Goal: Task Accomplishment & Management: Manage account settings

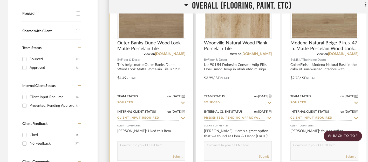
scroll to position [182, 0]
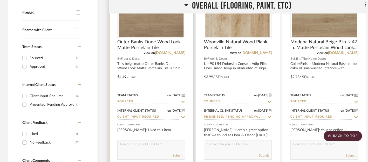
click at [156, 149] on textarea at bounding box center [152, 146] width 68 height 10
type textarea "H"
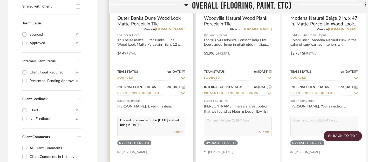
scroll to position [204, 0]
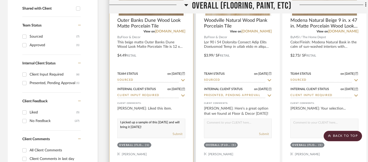
click at [158, 123] on textarea "I picked up a sample of this today and will bring it on Thursday!" at bounding box center [152, 124] width 68 height 10
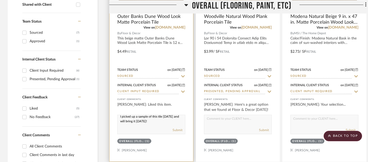
scroll to position [213, 0]
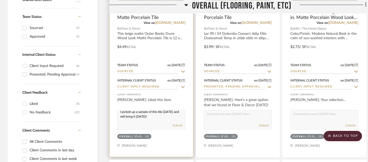
click at [120, 113] on textarea "I picked up a sample of this tile today and will bring it on Thursday!" at bounding box center [152, 115] width 68 height 10
drag, startPoint x: 120, startPoint y: 113, endPoint x: 156, endPoint y: 121, distance: 36.6
click at [156, 121] on div "I picked up a sample of this tile today and will bring it on Thursday! Submit" at bounding box center [151, 119] width 68 height 19
type textarea "I picked up a sample of this tile today and will bring it on Thursday!"
click at [178, 126] on button "Submit" at bounding box center [178, 125] width 10 height 5
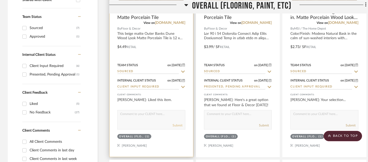
scroll to position [0, 0]
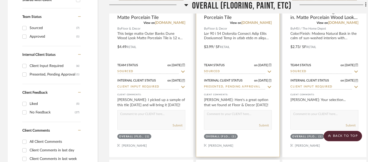
click at [220, 115] on textarea at bounding box center [238, 115] width 68 height 10
paste textarea "I picked up a sample of this tile today and will bring it on Thursday!"
type textarea "I picked up a sample of this tile today and will bring it on Thursday!"
click at [265, 126] on button "Submit" at bounding box center [264, 125] width 10 height 5
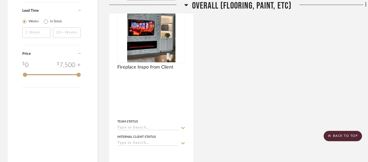
scroll to position [612, 0]
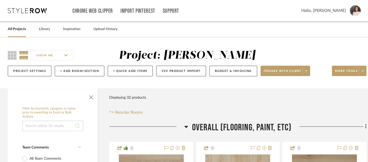
click at [15, 30] on link "All Projects" at bounding box center [17, 29] width 18 height 7
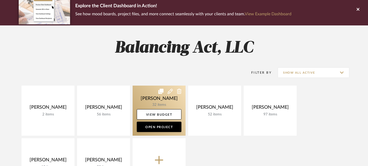
scroll to position [53, 0]
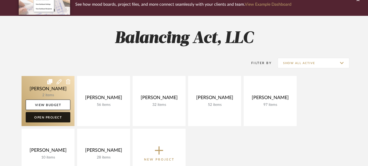
click at [53, 119] on link "Open Project" at bounding box center [48, 117] width 45 height 10
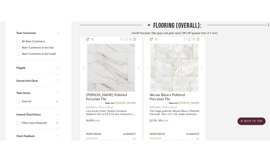
scroll to position [130, 0]
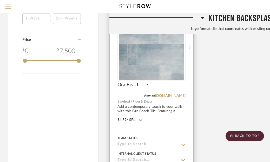
scroll to position [540, 0]
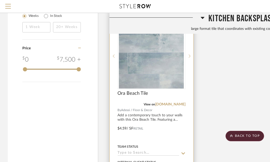
click at [164, 66] on img "0" at bounding box center [151, 56] width 65 height 65
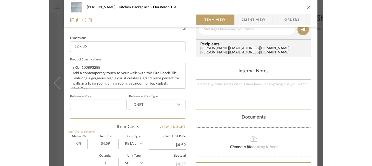
scroll to position [218, 0]
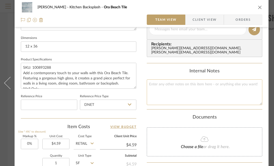
click at [171, 85] on textarea at bounding box center [204, 92] width 115 height 26
type textarea "* Currently 50% off ($2.29 SF)"
click at [260, 8] on icon "close" at bounding box center [259, 7] width 4 height 4
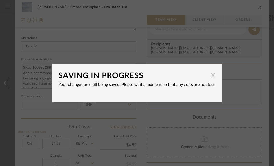
click at [211, 76] on span "button" at bounding box center [213, 75] width 10 height 10
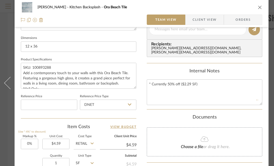
click at [261, 7] on icon "close" at bounding box center [259, 7] width 4 height 4
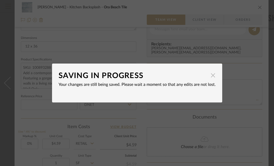
click at [211, 75] on span "button" at bounding box center [213, 75] width 10 height 10
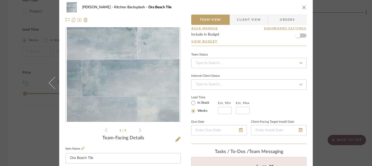
scroll to position [0, 0]
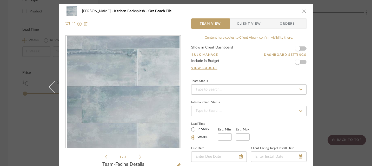
click at [273, 11] on icon "close" at bounding box center [304, 11] width 4 height 4
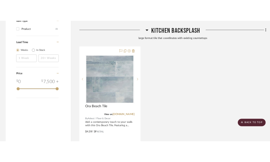
scroll to position [540, 0]
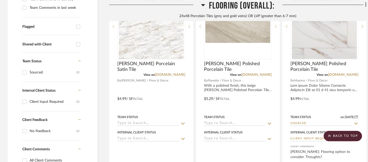
scroll to position [178, 0]
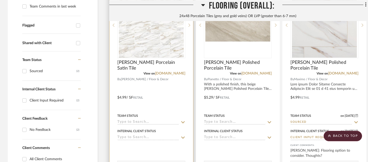
click at [183, 122] on icon at bounding box center [183, 122] width 4 height 2
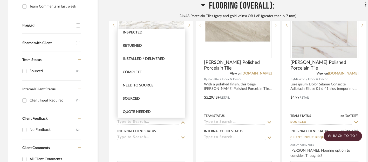
scroll to position [111, 0]
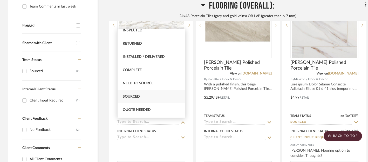
click at [139, 96] on span "Sourced" at bounding box center [131, 97] width 17 height 4
type input "8/19/2025"
type input "Sourced"
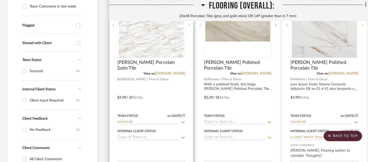
click at [183, 137] on icon at bounding box center [183, 138] width 5 height 4
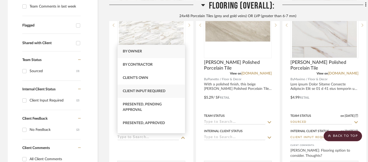
click at [152, 90] on span "Client Input Required" at bounding box center [144, 91] width 43 height 4
type input "[DATE]"
type input "Client Input Required"
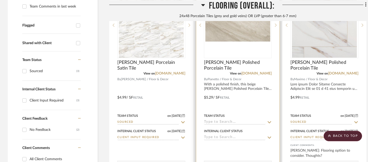
click at [270, 122] on icon at bounding box center [269, 122] width 5 height 4
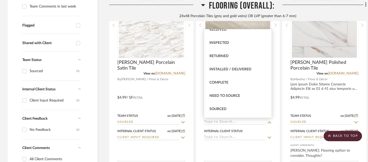
scroll to position [106, 0]
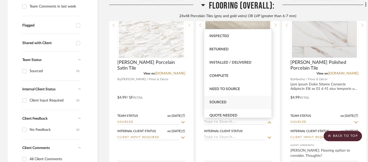
click at [223, 102] on span "Sourced" at bounding box center [218, 103] width 17 height 4
type input "[DATE]"
type input "Sourced"
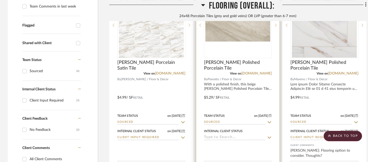
click at [269, 136] on icon at bounding box center [269, 138] width 5 height 4
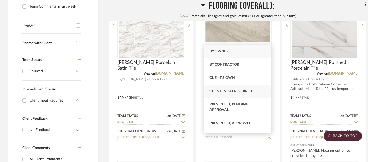
click at [246, 91] on span "Client Input Required" at bounding box center [231, 91] width 43 height 4
type input "8/19/2025"
type input "Client Input Required"
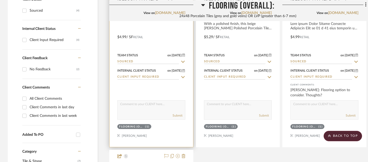
scroll to position [241, 0]
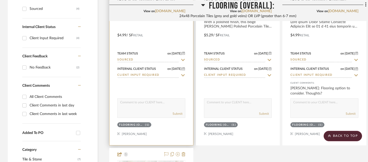
click at [152, 102] on textarea at bounding box center [152, 104] width 68 height 10
drag, startPoint x: 143, startPoint y: 104, endPoint x: 114, endPoint y: 104, distance: 28.8
type textarea "Flooring option."
click at [179, 114] on button "Submit" at bounding box center [178, 113] width 10 height 5
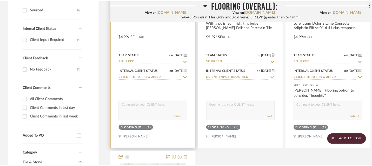
scroll to position [0, 0]
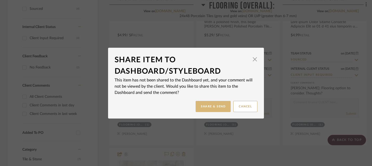
click at [216, 108] on button "Share & Send" at bounding box center [213, 106] width 35 height 11
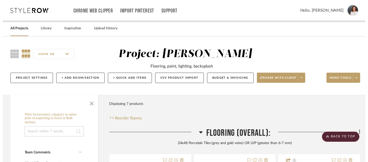
scroll to position [241, 0]
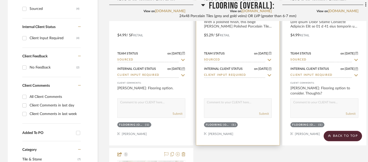
click at [215, 105] on textarea at bounding box center [238, 104] width 68 height 10
paste textarea "Flooring option."
type textarea "Flooring option."
click at [263, 113] on button "Submit" at bounding box center [264, 113] width 10 height 5
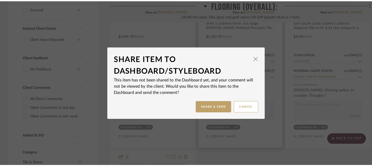
scroll to position [0, 0]
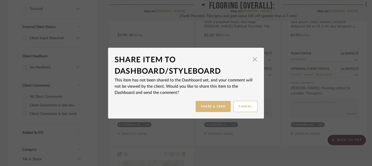
click at [221, 108] on button "Share & Send" at bounding box center [213, 106] width 35 height 11
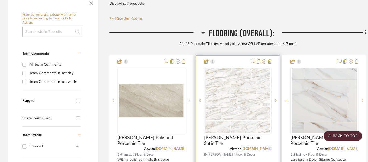
scroll to position [102, 0]
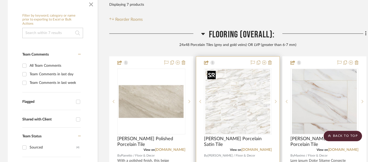
click at [251, 111] on img "0" at bounding box center [237, 101] width 65 height 65
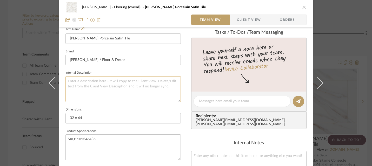
scroll to position [144, 0]
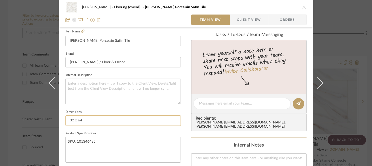
drag, startPoint x: 68, startPoint y: 120, endPoint x: 91, endPoint y: 120, distance: 22.6
click at [91, 120] on input "32 x 64" at bounding box center [122, 121] width 115 height 10
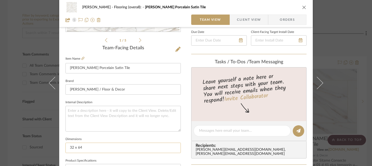
scroll to position [115, 0]
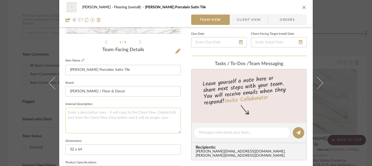
click at [91, 119] on textarea at bounding box center [122, 121] width 115 height 26
paste textarea "32 x 64"
type textarea "32 x 64 Gold Porcelain Satin Tile"
click at [273, 7] on icon "close" at bounding box center [304, 7] width 4 height 4
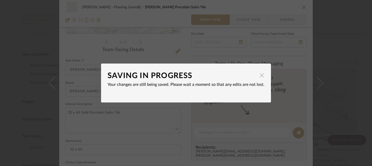
click at [260, 76] on span "button" at bounding box center [262, 75] width 10 height 10
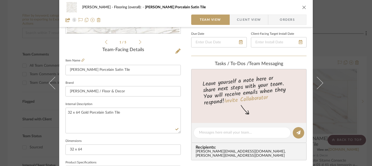
click at [273, 7] on icon "close" at bounding box center [304, 7] width 4 height 4
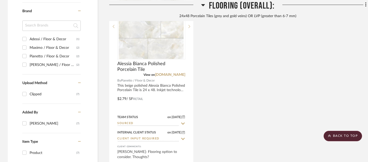
scroll to position [408, 0]
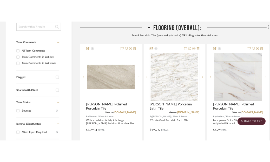
scroll to position [126, 0]
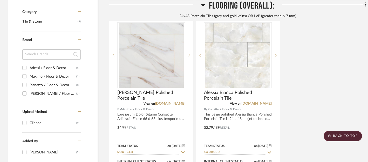
scroll to position [362, 0]
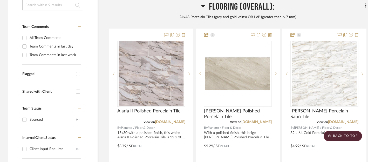
scroll to position [129, 0]
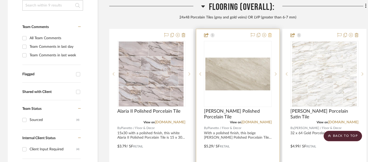
click at [271, 35] on icon at bounding box center [270, 35] width 4 height 4
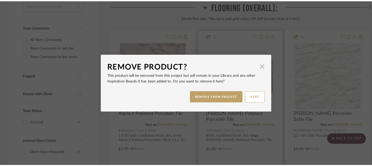
scroll to position [0, 0]
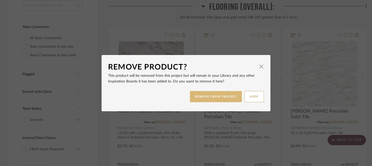
click at [230, 96] on button "REMOVE FROM PROJECT" at bounding box center [216, 96] width 52 height 11
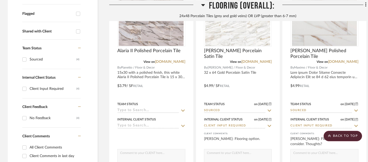
scroll to position [192, 0]
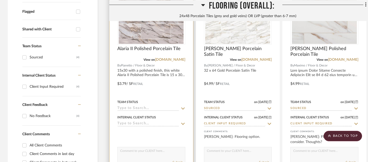
click at [185, 109] on icon at bounding box center [183, 109] width 5 height 4
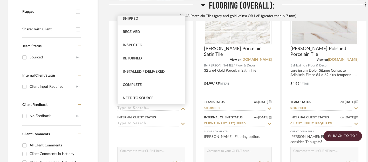
scroll to position [94, 0]
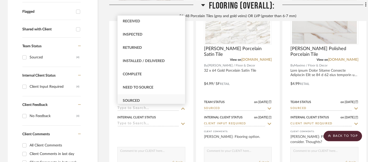
click at [135, 99] on span "Sourced" at bounding box center [131, 101] width 17 height 4
type input "8/19/2025"
type input "Sourced"
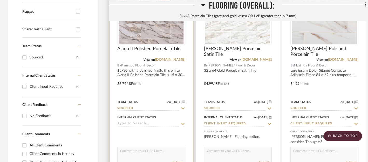
click at [184, 124] on icon at bounding box center [183, 124] width 4 height 2
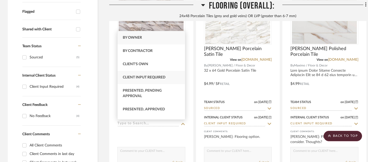
click at [161, 77] on span "Client Input Required" at bounding box center [144, 78] width 43 height 4
type input "[DATE]"
type input "Client Input Required"
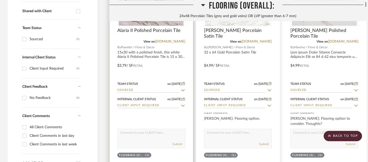
scroll to position [211, 0]
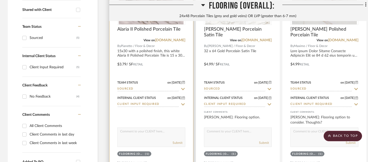
click at [160, 135] on textarea at bounding box center [152, 133] width 68 height 10
type textarea "Another flooring option."
click at [179, 143] on button "Submit" at bounding box center [178, 143] width 10 height 5
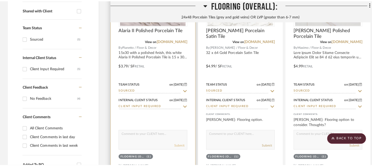
scroll to position [0, 0]
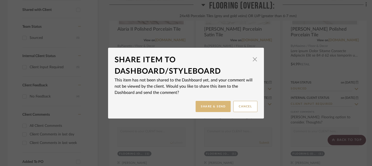
click at [209, 108] on button "Share & Send" at bounding box center [213, 106] width 35 height 11
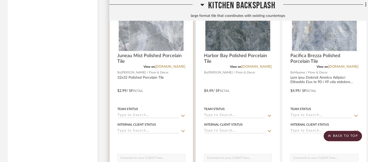
scroll to position [833, 0]
click at [182, 115] on icon at bounding box center [183, 115] width 5 height 4
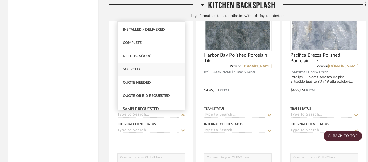
scroll to position [132, 0]
click at [131, 69] on span "Sourced" at bounding box center [131, 69] width 17 height 4
type input "[DATE]"
type input "Sourced"
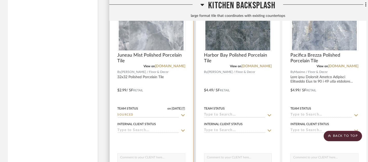
click at [183, 130] on icon at bounding box center [183, 131] width 4 height 2
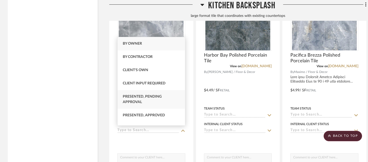
scroll to position [1, 0]
click at [161, 81] on span "Client Input Required" at bounding box center [144, 83] width 43 height 4
type input "[DATE]"
type input "Client Input Required"
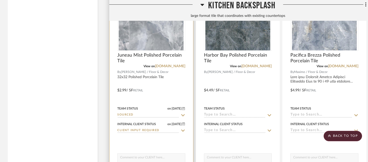
click at [172, 156] on textarea at bounding box center [152, 159] width 68 height 10
type textarea "k"
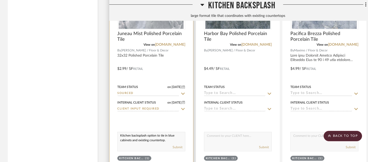
scroll to position [2, 0]
drag, startPoint x: 120, startPoint y: 136, endPoint x: 173, endPoint y: 143, distance: 53.3
click at [173, 143] on div "Kitchen backsplash option to tie in blue cabinets and existing countertop. Subm…" at bounding box center [151, 141] width 68 height 19
type textarea "Kitchen backsplash option to tie in blue cabinets and existing countertop."
click at [178, 148] on button "Submit" at bounding box center [178, 147] width 10 height 5
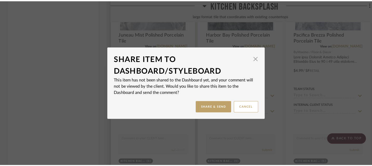
scroll to position [0, 0]
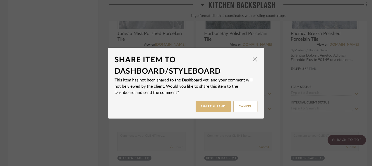
click at [217, 107] on button "Share & Send" at bounding box center [213, 106] width 35 height 11
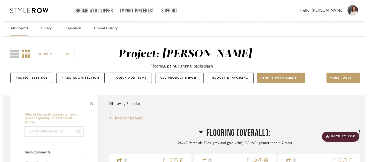
scroll to position [855, 0]
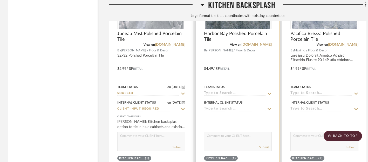
click at [268, 92] on icon at bounding box center [270, 93] width 4 height 2
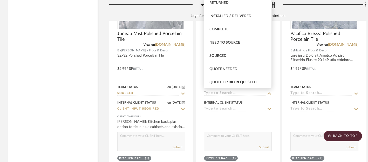
scroll to position [124, 0]
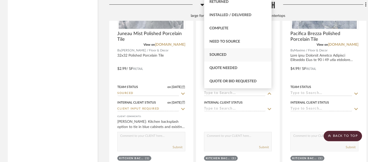
click at [224, 55] on span "Sourced" at bounding box center [218, 55] width 17 height 4
type input "[DATE]"
type input "Sourced"
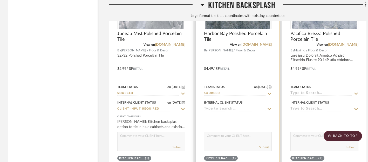
click at [269, 108] on icon at bounding box center [270, 109] width 4 height 2
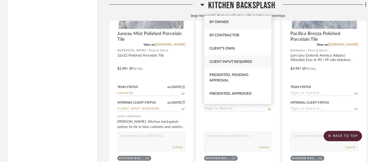
click at [248, 60] on span "Client Input Required" at bounding box center [231, 62] width 43 height 4
type input "[DATE]"
type input "Client Input Required"
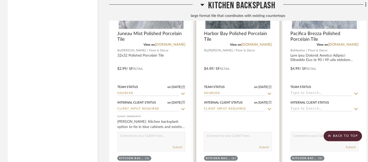
click at [232, 137] on textarea at bounding box center [238, 137] width 68 height 10
paste textarea "Kitchen backsplash option to tie in blue cabinets and existing countertop."
type textarea "Kitchen backsplash option to tie in blue cabinets and existing countertop."
click at [262, 147] on button "Submit" at bounding box center [264, 147] width 10 height 5
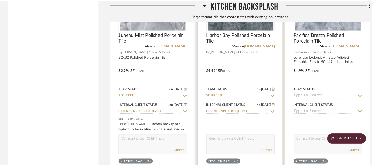
scroll to position [0, 0]
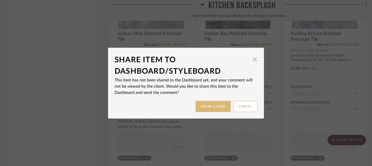
click at [219, 104] on button "Share & Send" at bounding box center [213, 106] width 35 height 11
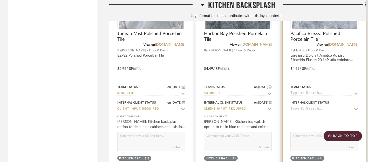
scroll to position [855, 6]
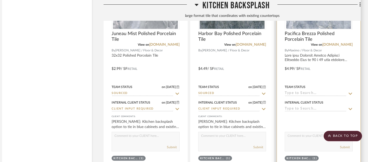
click at [351, 92] on icon at bounding box center [350, 94] width 5 height 4
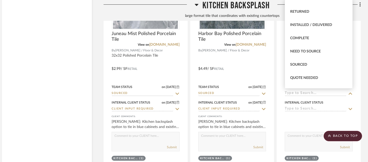
scroll to position [115, 0]
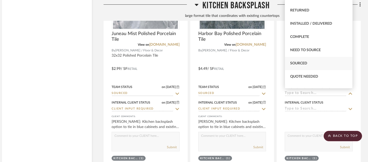
click at [301, 63] on span "Sourced" at bounding box center [298, 64] width 17 height 4
type input "[DATE]"
type input "Sourced"
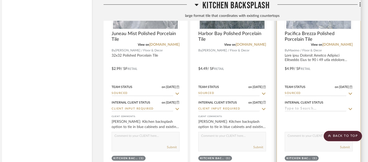
click at [350, 107] on icon at bounding box center [350, 109] width 5 height 4
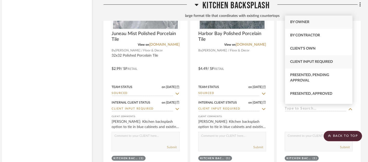
click at [326, 62] on span "Client Input Required" at bounding box center [311, 62] width 43 height 4
type input "[DATE]"
type input "Client Input Required"
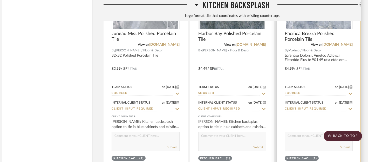
click at [302, 136] on textarea at bounding box center [319, 137] width 68 height 10
paste textarea "Kitchen backsplash option to tie in blue cabinets and existing countertop."
type textarea "Kitchen backsplash option to tie in blue cabinets and existing countertop."
click at [344, 147] on button "Submit" at bounding box center [345, 147] width 10 height 5
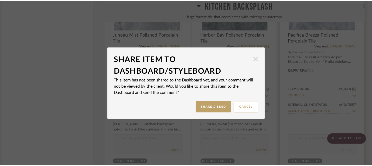
scroll to position [0, 0]
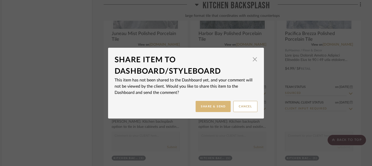
click at [216, 105] on button "Share & Send" at bounding box center [213, 106] width 35 height 11
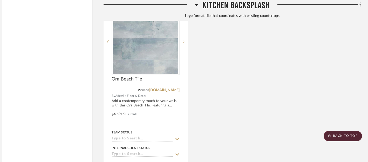
scroll to position [1041, 6]
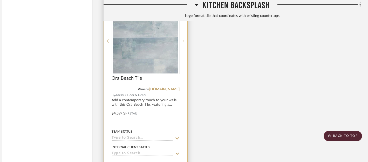
click at [177, 137] on icon at bounding box center [177, 138] width 5 height 4
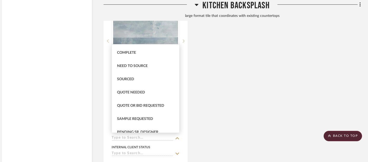
scroll to position [142, 0]
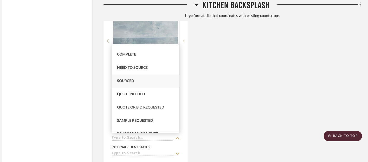
click at [129, 82] on span "Sourced" at bounding box center [125, 81] width 17 height 4
type input "[DATE]"
type input "Sourced"
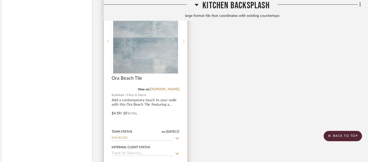
click at [176, 153] on icon at bounding box center [178, 154] width 4 height 2
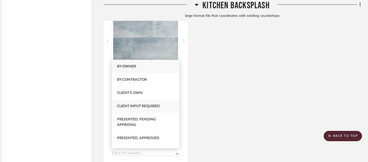
click at [153, 105] on span "Client Input Required" at bounding box center [138, 106] width 43 height 4
type input "[DATE]"
type input "Client Input Required"
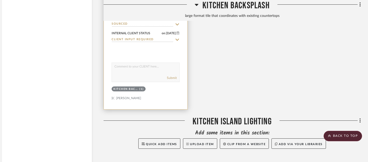
scroll to position [1153, 6]
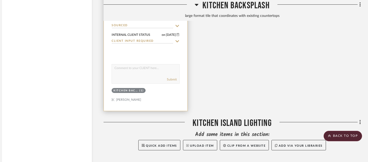
click at [152, 76] on div "Submit" at bounding box center [146, 79] width 68 height 7
click at [145, 68] on textarea at bounding box center [146, 69] width 68 height 10
paste textarea "Kitchen backsplash option to tie in blue cabinets and existing countertop."
type textarea "Kitchen backsplash option to tie in blue cabinets and existing countertop."
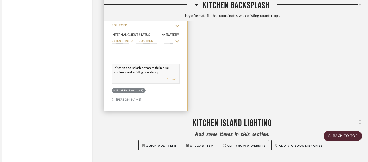
click at [172, 78] on button "Submit" at bounding box center [172, 79] width 10 height 5
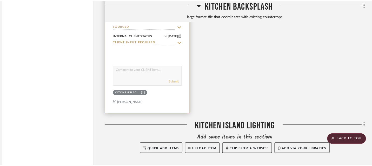
scroll to position [0, 0]
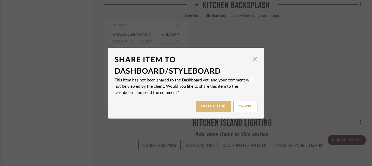
click at [211, 106] on button "Share & Send" at bounding box center [213, 106] width 35 height 11
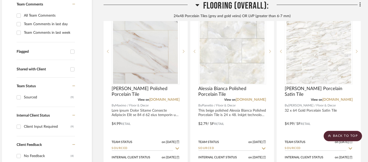
scroll to position [152, 6]
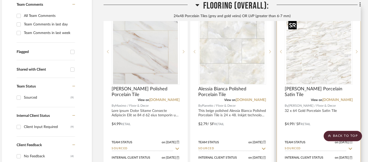
click at [320, 63] on img "0" at bounding box center [319, 51] width 65 height 65
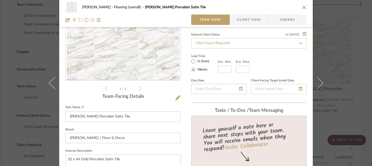
scroll to position [67, 0]
click at [139, 89] on icon at bounding box center [140, 90] width 2 height 4
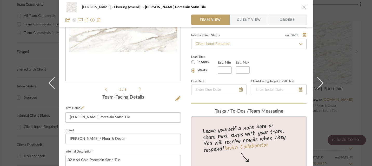
click at [139, 89] on icon at bounding box center [140, 90] width 2 height 4
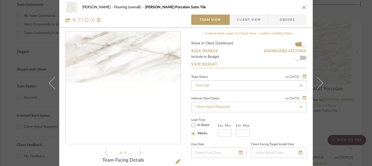
scroll to position [1, 0]
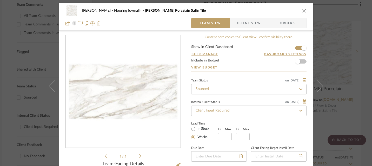
click at [302, 12] on icon "close" at bounding box center [304, 11] width 4 height 4
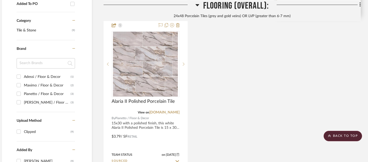
scroll to position [370, 6]
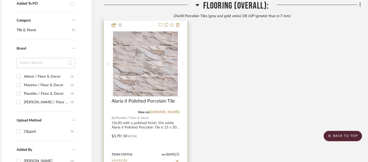
click at [184, 63] on icon at bounding box center [184, 64] width 2 height 4
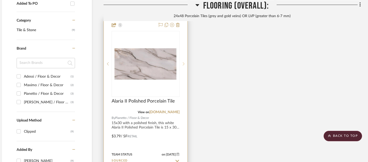
click at [184, 63] on icon at bounding box center [184, 64] width 2 height 4
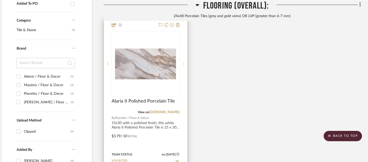
click at [184, 63] on icon at bounding box center [184, 64] width 2 height 4
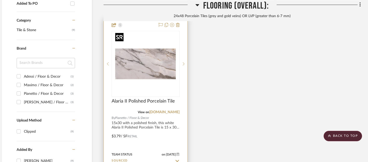
click at [148, 74] on img "3" at bounding box center [145, 63] width 65 height 65
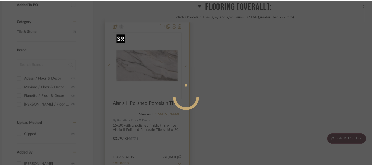
scroll to position [0, 0]
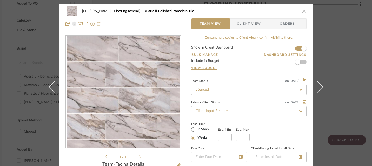
click at [139, 155] on icon at bounding box center [140, 157] width 2 height 5
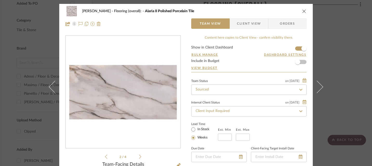
click at [139, 155] on icon at bounding box center [140, 157] width 2 height 5
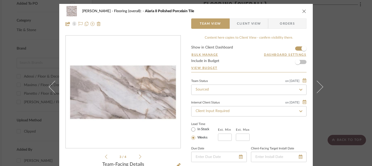
click at [139, 155] on icon at bounding box center [140, 157] width 2 height 5
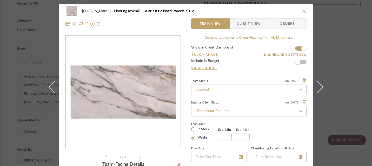
click at [139, 155] on icon at bounding box center [140, 157] width 2 height 5
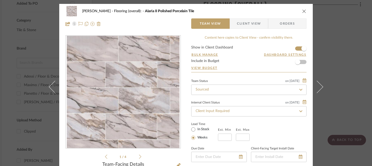
click at [302, 11] on icon "close" at bounding box center [304, 11] width 4 height 4
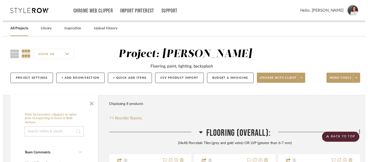
scroll to position [370, 6]
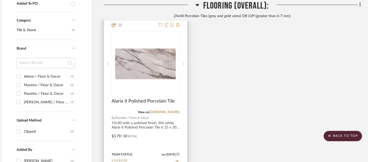
click at [178, 24] on icon at bounding box center [178, 25] width 4 height 4
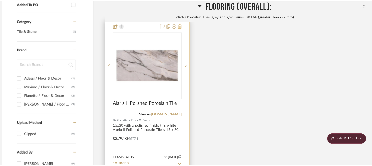
scroll to position [0, 0]
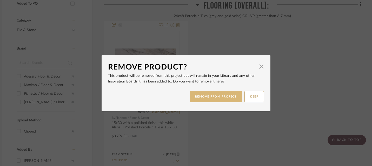
click at [227, 97] on button "REMOVE FROM PROJECT" at bounding box center [216, 96] width 52 height 11
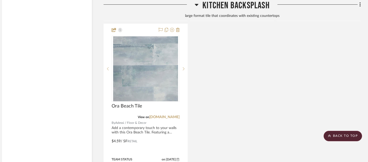
scroll to position [785, 6]
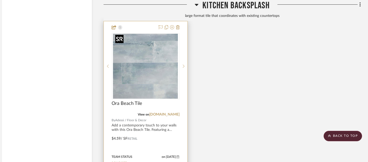
click at [0, 0] on img at bounding box center [0, 0] width 0 height 0
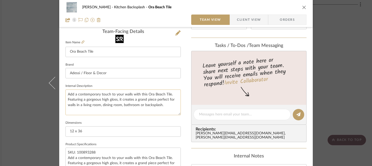
scroll to position [134, 0]
click at [144, 94] on textarea "Add a contemporary touch to your walls with this Ora Beach Tile. Featuring a go…" at bounding box center [122, 102] width 115 height 26
click at [145, 94] on textarea "Add a contemporary touch to your walls with this Ora Beach Tile. Featuring a go…" at bounding box center [122, 102] width 115 height 26
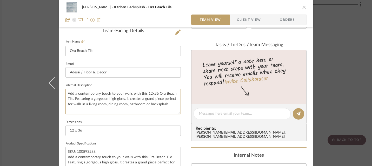
type textarea "Add a contemporary touch to your walls with this 12x36 Ora Beach Tile. Featurin…"
click at [302, 5] on icon "close" at bounding box center [304, 7] width 4 height 4
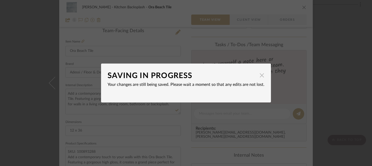
click at [260, 74] on span "button" at bounding box center [262, 75] width 10 height 10
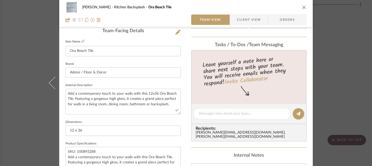
click at [304, 7] on icon "close" at bounding box center [304, 7] width 4 height 4
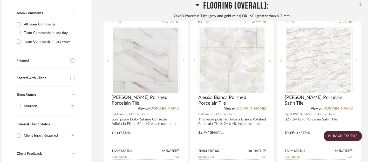
scroll to position [143, 6]
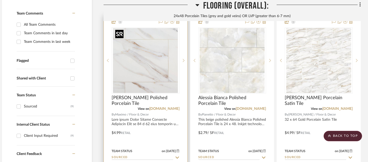
click at [163, 74] on img "0" at bounding box center [145, 60] width 65 height 65
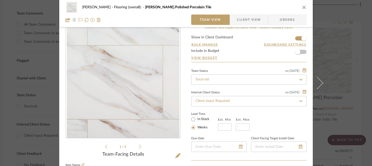
scroll to position [0, 0]
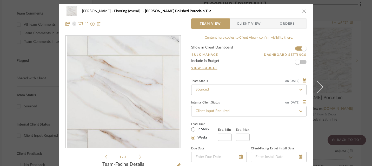
click at [302, 10] on icon "close" at bounding box center [304, 11] width 4 height 4
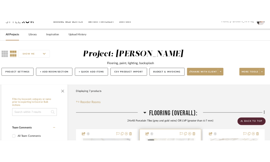
scroll to position [0, 6]
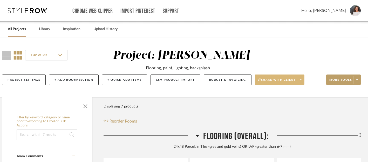
click at [270, 81] on span "Share with client" at bounding box center [277, 82] width 38 height 8
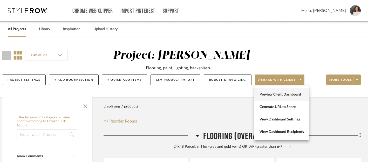
click at [273, 93] on span "Preview Client Dashboard" at bounding box center [282, 94] width 44 height 4
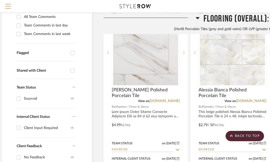
scroll to position [130, 6]
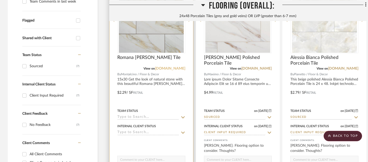
scroll to position [195, 0]
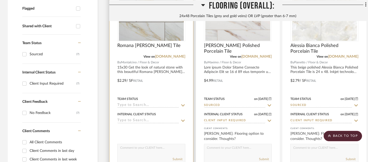
click at [183, 107] on icon at bounding box center [183, 105] width 5 height 4
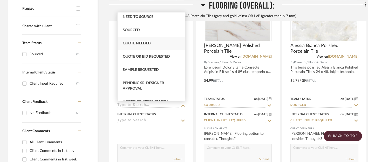
scroll to position [162, 0]
click at [137, 30] on span "Sourced" at bounding box center [131, 30] width 17 height 4
type input "[DATE]"
type input "Sourced"
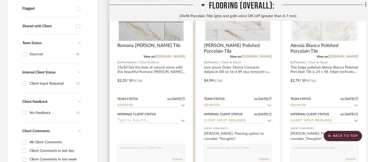
click at [183, 119] on icon at bounding box center [183, 121] width 5 height 4
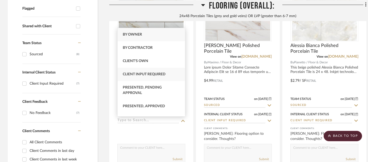
click at [153, 76] on span "Client Input Required" at bounding box center [144, 74] width 43 height 4
type input "[DATE]"
type input "Client Input Required"
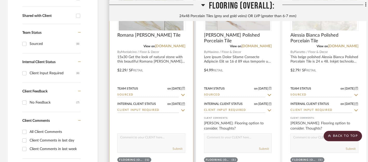
scroll to position [213, 0]
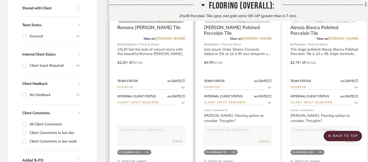
click at [160, 131] on textarea at bounding box center [152, 131] width 68 height 10
paste textarea "Get the look of natural stone with this beautiful Romana [PERSON_NAME] Tile. Th…"
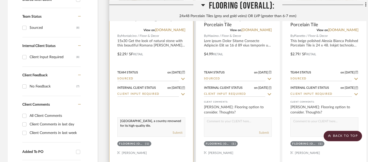
scroll to position [224, 0]
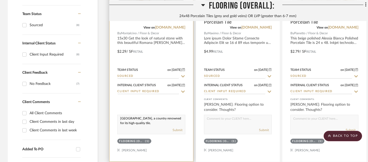
click at [121, 117] on textarea "Get the look of natural stone with this beautiful Romana [PERSON_NAME] Tile. Th…" at bounding box center [152, 120] width 68 height 10
drag, startPoint x: 121, startPoint y: 117, endPoint x: 181, endPoint y: 126, distance: 60.9
click at [181, 126] on div "Get the look of natural stone with this beautiful Romana [PERSON_NAME] Tile. Th…" at bounding box center [151, 124] width 68 height 19
click at [167, 119] on textarea "Get the look of natural stone with this beautiful Romana [PERSON_NAME] Tile. Th…" at bounding box center [152, 120] width 68 height 10
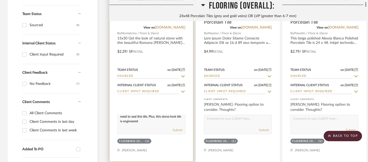
scroll to position [35, 0]
type textarea "Get the look of natural stone with this beautiful Romana [PERSON_NAME] Tile. Th…"
drag, startPoint x: 164, startPoint y: 121, endPoint x: 160, endPoint y: 121, distance: 4.2
click at [163, 123] on textarea "Get the look of natural stone with this beautiful Romana [PERSON_NAME] Tile. Th…" at bounding box center [152, 120] width 68 height 10
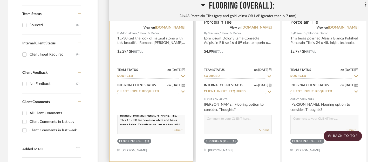
scroll to position [0, 0]
drag, startPoint x: 163, startPoint y: 123, endPoint x: 118, endPoint y: 106, distance: 48.0
click at [118, 106] on div "client Comments: Get the look of natural stone with this beautiful [PERSON_NAME…" at bounding box center [151, 115] width 68 height 37
type textarea "Another flooring option..."
click at [178, 130] on button "Submit" at bounding box center [178, 130] width 10 height 5
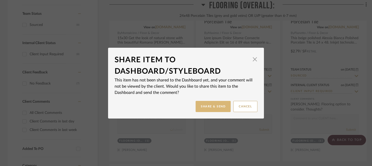
click at [212, 108] on button "Share & Send" at bounding box center [213, 106] width 35 height 11
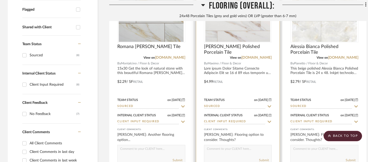
scroll to position [193, 0]
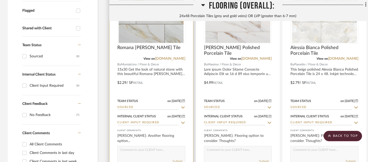
click at [125, 82] on div at bounding box center [152, 78] width 84 height 227
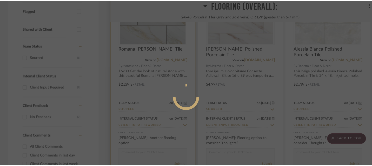
scroll to position [0, 0]
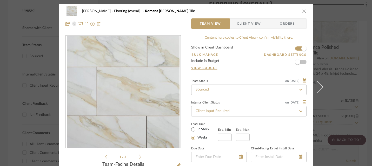
click at [273, 11] on icon "close" at bounding box center [304, 11] width 4 height 4
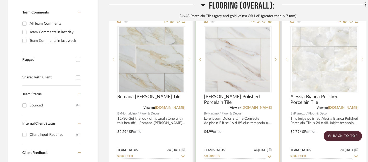
scroll to position [145, 0]
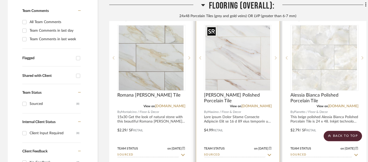
click at [242, 75] on img "0" at bounding box center [237, 57] width 65 height 65
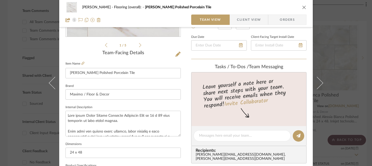
scroll to position [112, 0]
click at [273, 8] on icon "close" at bounding box center [304, 7] width 4 height 4
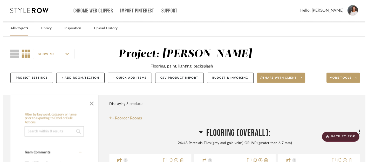
scroll to position [145, 0]
